Goal: Transaction & Acquisition: Subscribe to service/newsletter

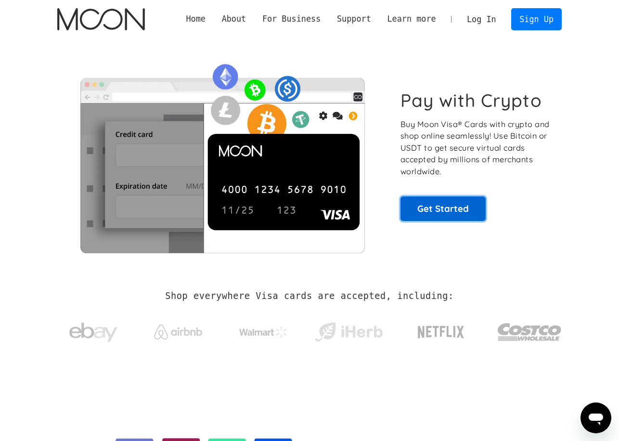
click at [422, 210] on link "Get Started" at bounding box center [443, 208] width 85 height 24
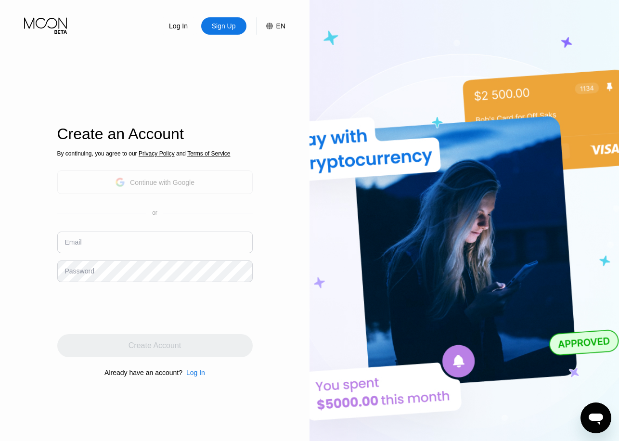
click at [126, 182] on div "Continue with Google" at bounding box center [154, 182] width 79 height 15
click at [223, 25] on div "Sign Up" at bounding box center [224, 26] width 26 height 10
click at [215, 30] on div "Sign Up" at bounding box center [224, 26] width 26 height 10
click at [215, 31] on div "Sign Up" at bounding box center [224, 26] width 26 height 10
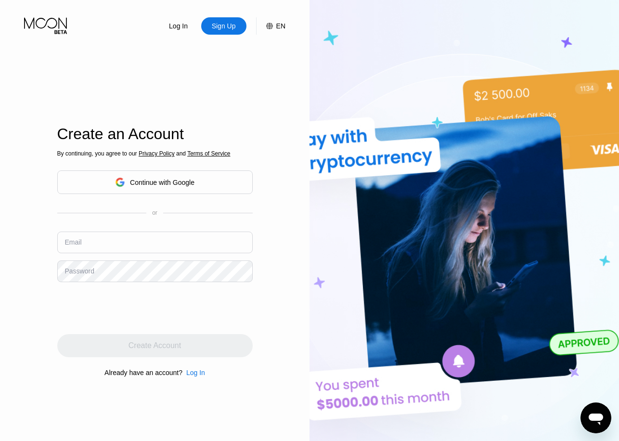
click at [502, 19] on img at bounding box center [465, 242] width 310 height 485
